Goal: Information Seeking & Learning: Compare options

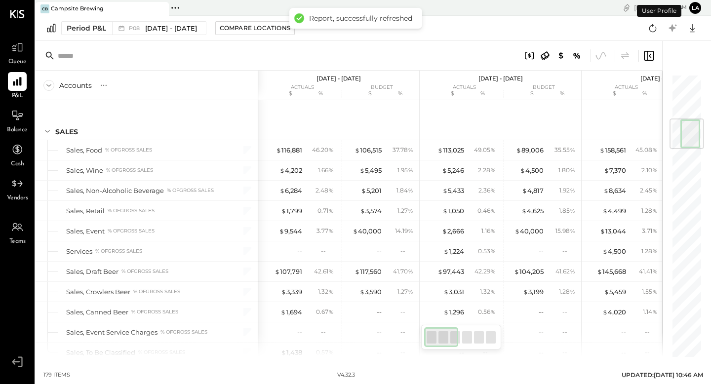
scroll to position [376, 0]
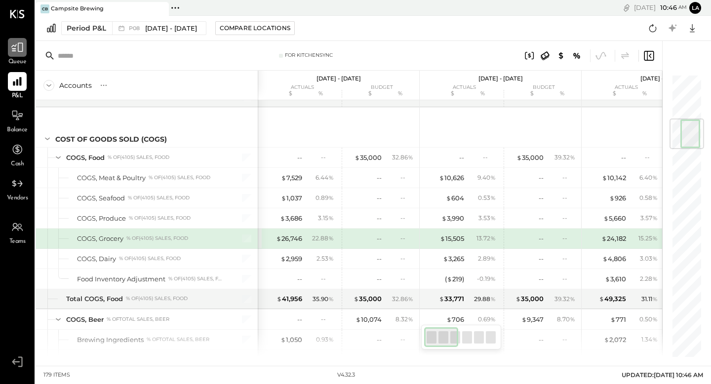
click at [16, 53] on div at bounding box center [17, 47] width 19 height 19
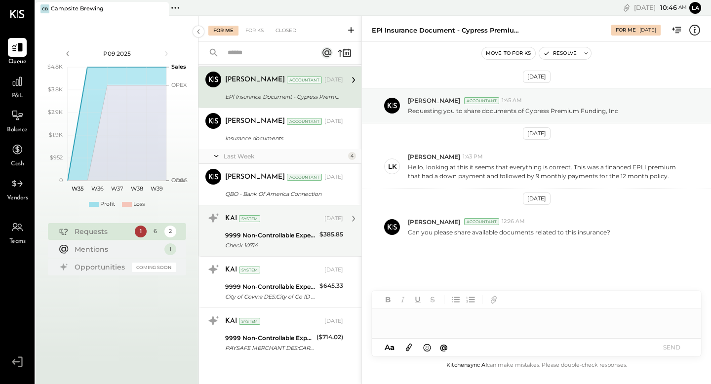
scroll to position [33, 0]
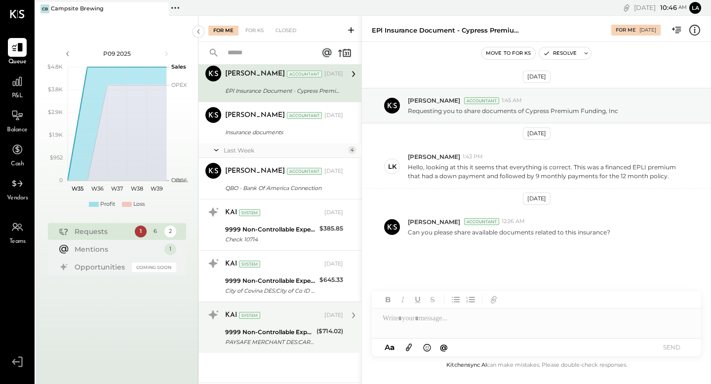
click at [273, 336] on div "9999 Non-Controllable Expenses:Other Income and Expenses:To Be Classified P&L" at bounding box center [269, 332] width 88 height 10
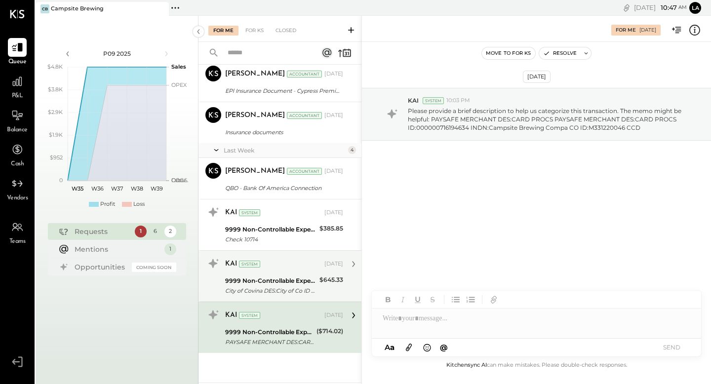
click at [281, 295] on div "City of Covina DES:City of Co ID City of Covina DES:City of Co ID: INDN:AMPSITE…" at bounding box center [270, 291] width 91 height 10
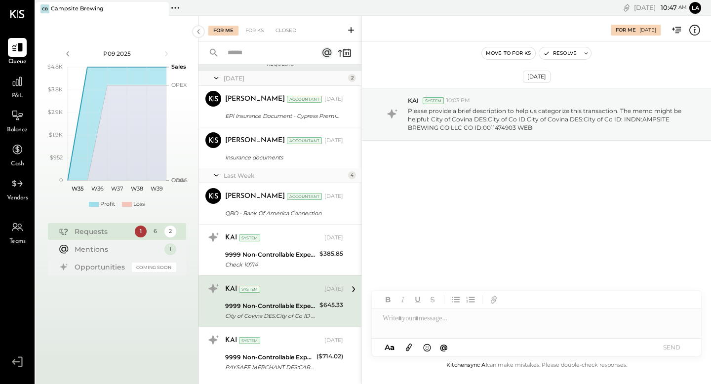
scroll to position [7, 0]
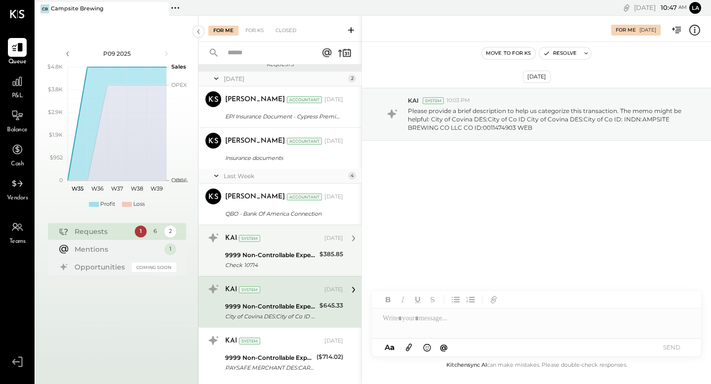
click at [280, 259] on div "9999 Non-Controllable Expenses:Other Income and Expenses:To Be Classified P&L" at bounding box center [270, 255] width 91 height 10
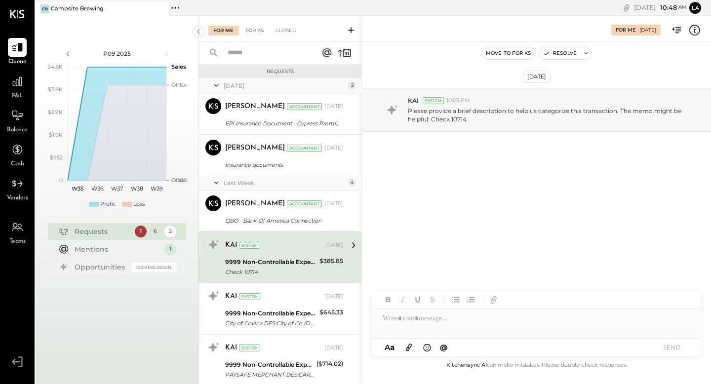
click at [257, 30] on div "For KS" at bounding box center [254, 31] width 28 height 10
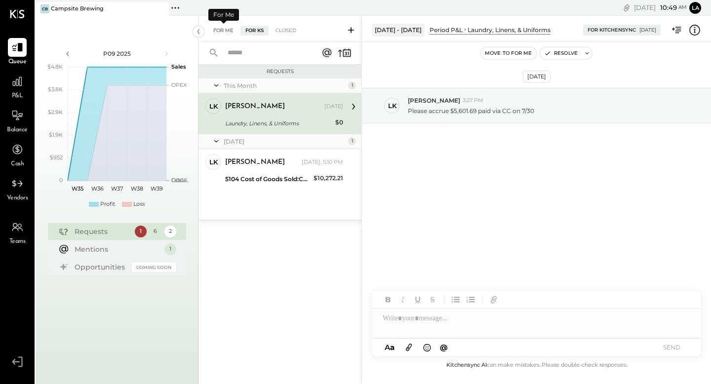
click at [224, 34] on div "For Me" at bounding box center [223, 31] width 30 height 10
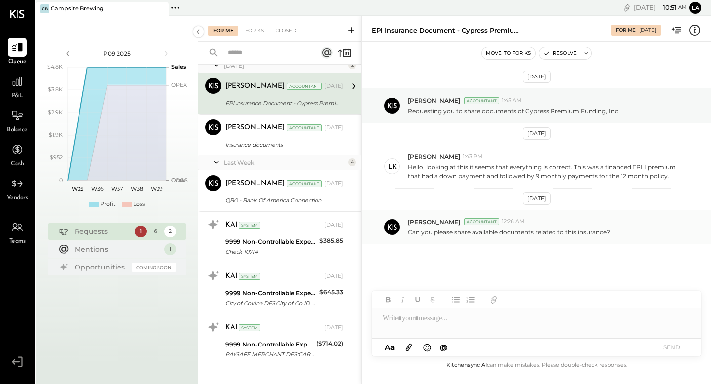
scroll to position [33, 0]
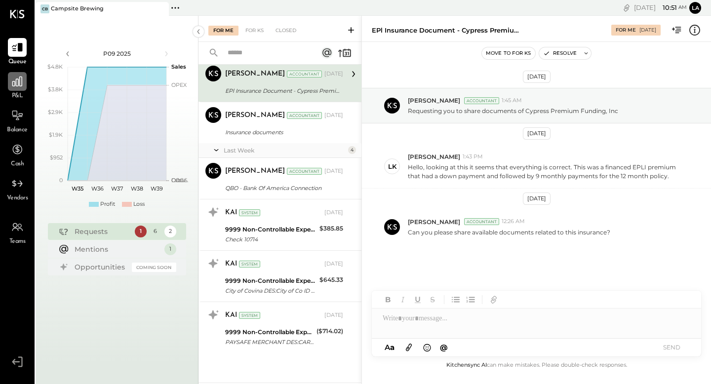
click at [17, 88] on div at bounding box center [17, 81] width 19 height 19
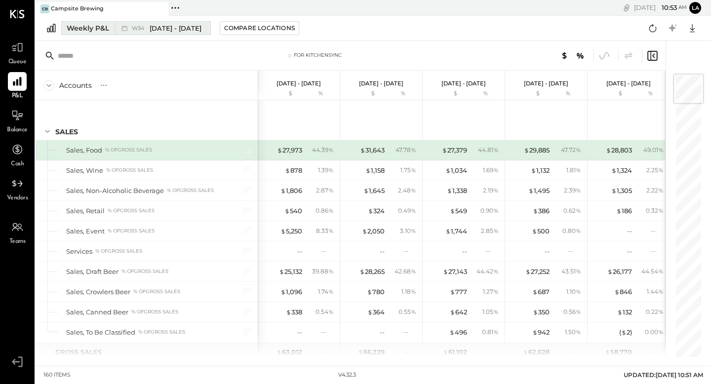
click at [104, 31] on div "Weekly P&L" at bounding box center [88, 28] width 42 height 10
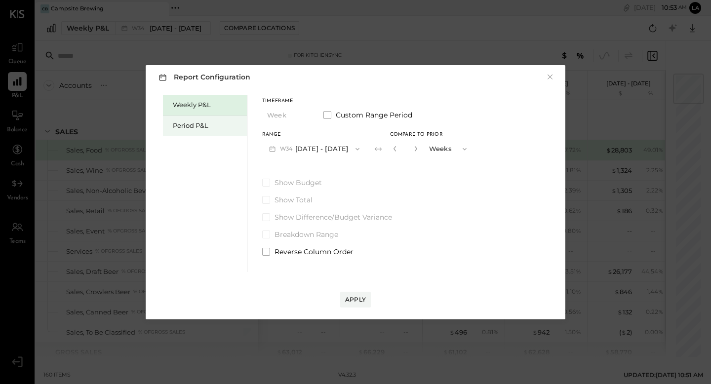
click at [191, 123] on div "Period P&L" at bounding box center [207, 125] width 69 height 9
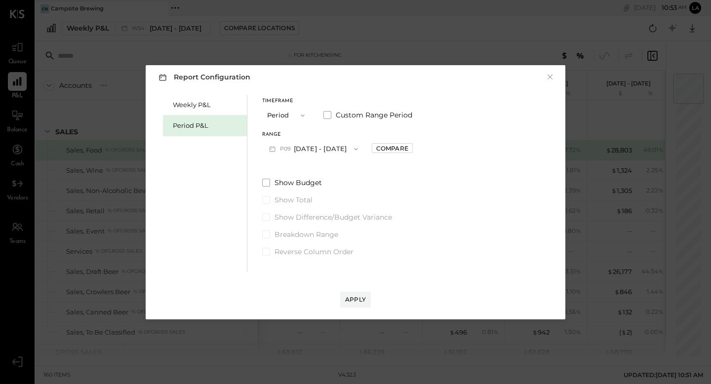
click at [303, 113] on icon "button" at bounding box center [303, 116] width 8 height 8
click at [328, 127] on div "Timeframe Period Period Quarter YTD Year Custom Range Period Range P09 [DATE] -…" at bounding box center [337, 128] width 151 height 59
click at [308, 147] on button "P09 [DATE] - [DATE]" at bounding box center [313, 149] width 103 height 18
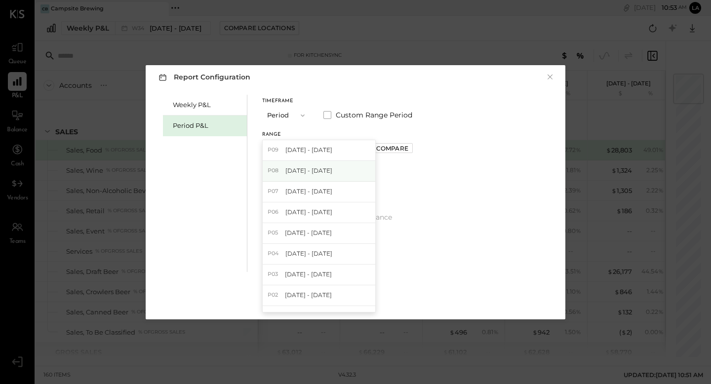
click at [311, 171] on span "[DATE] - [DATE]" at bounding box center [308, 170] width 47 height 8
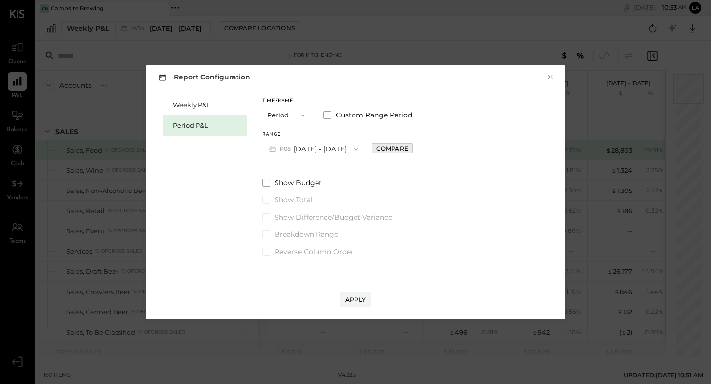
click at [408, 148] on div "Compare" at bounding box center [392, 148] width 32 height 8
click at [417, 149] on icon "button" at bounding box center [414, 149] width 6 height 6
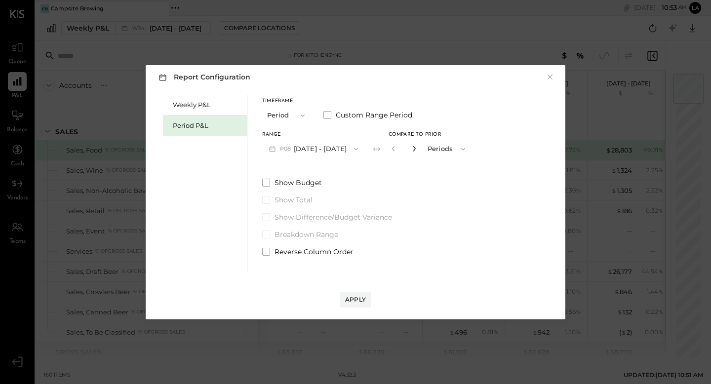
click at [417, 149] on icon "button" at bounding box center [414, 149] width 6 height 6
type input "*"
click at [347, 299] on div "Apply" at bounding box center [355, 299] width 21 height 8
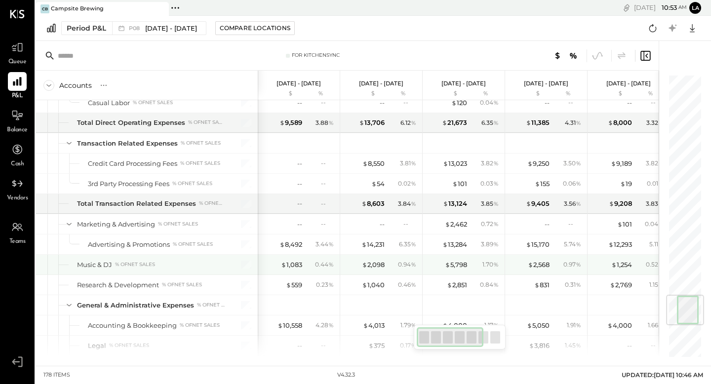
scroll to position [1849, 0]
